Goal: Information Seeking & Learning: Learn about a topic

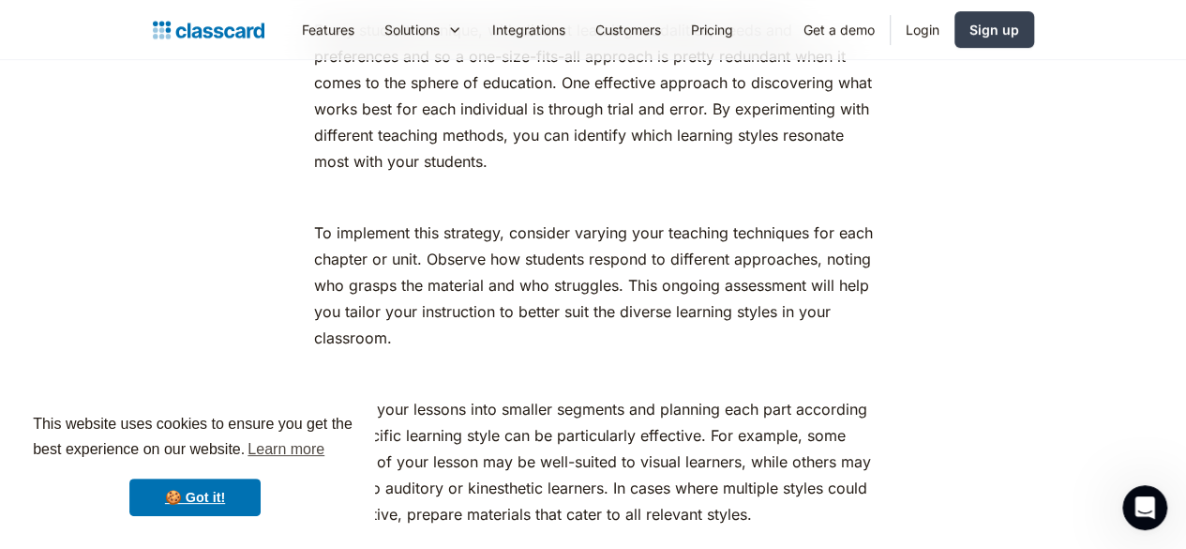
scroll to position [3834, 0]
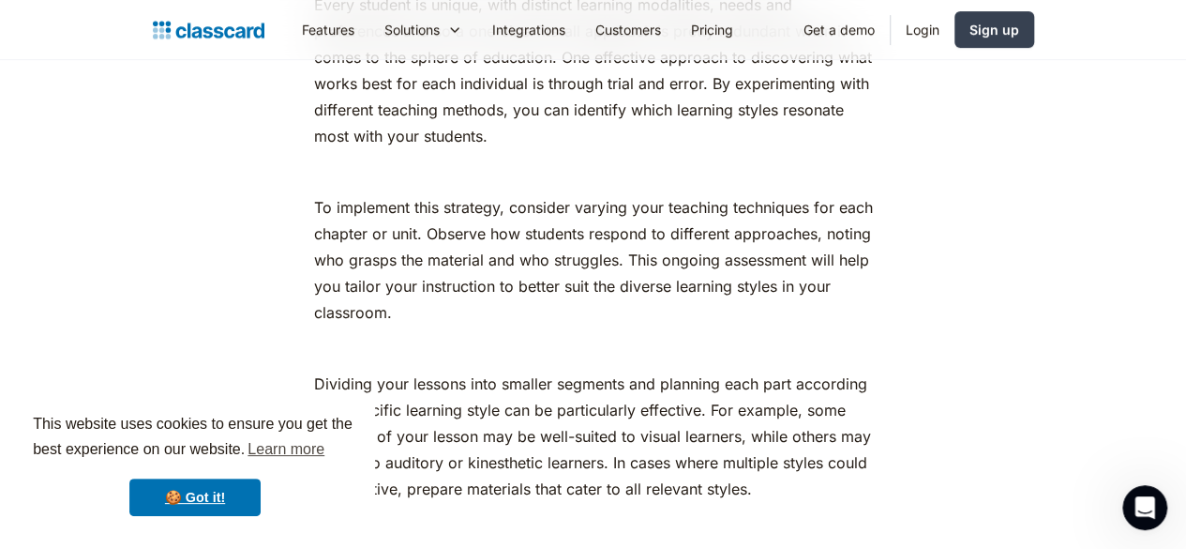
click at [314, 194] on p "To implement this strategy, consider varying your teaching techniques for each …" at bounding box center [593, 259] width 559 height 131
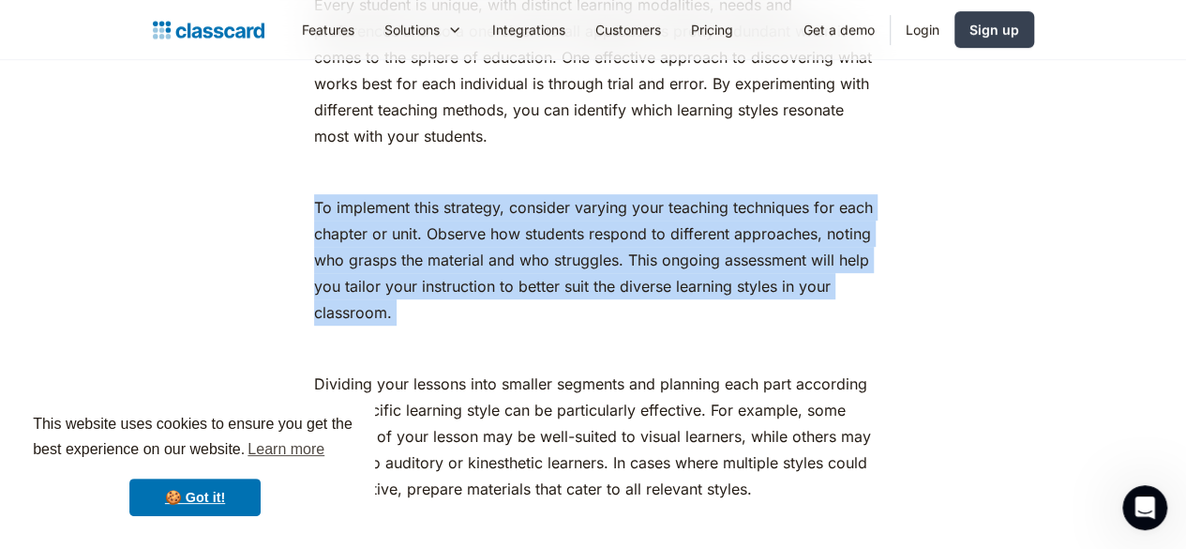
drag, startPoint x: 300, startPoint y: 134, endPoint x: 400, endPoint y: 254, distance: 156.5
click at [434, 194] on p "To implement this strategy, consider varying your teaching techniques for each …" at bounding box center [593, 259] width 559 height 131
drag, startPoint x: 302, startPoint y: 136, endPoint x: 425, endPoint y: 243, distance: 162.9
click at [425, 243] on p "To implement this strategy, consider varying your teaching techniques for each …" at bounding box center [593, 259] width 559 height 131
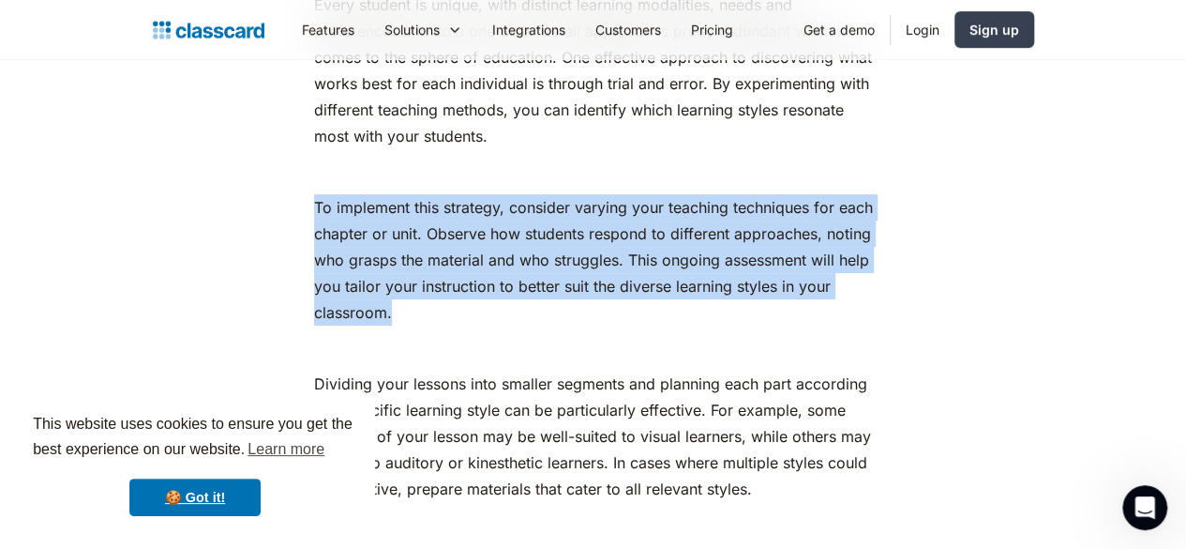
copy p "To implement this strategy, consider varying your teaching techniques for each …"
